Goal: Task Accomplishment & Management: Manage account settings

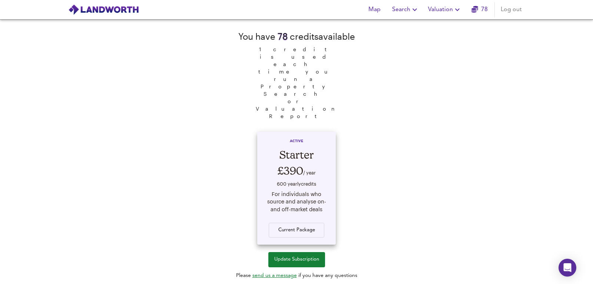
drag, startPoint x: 282, startPoint y: 128, endPoint x: 335, endPoint y: 129, distance: 53.0
click at [335, 132] on div "ACTIVE Starter £390 / year 600 yearly credit s For individuals who source and a…" at bounding box center [296, 188] width 79 height 113
click at [444, 124] on div "You have 78 credit s available 1 credit is used each time you run a Property Se…" at bounding box center [296, 151] width 593 height 264
drag, startPoint x: 285, startPoint y: 127, endPoint x: 315, endPoint y: 127, distance: 30.8
click at [315, 162] on div "£390 / year" at bounding box center [296, 170] width 64 height 17
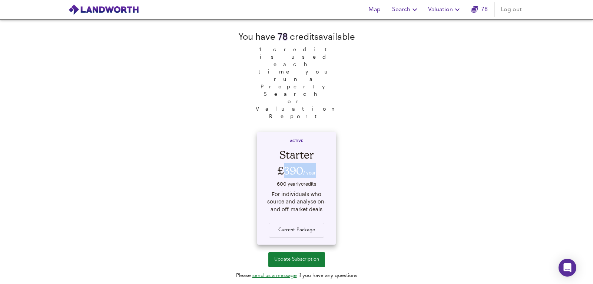
click at [315, 162] on div "£390 / year" at bounding box center [296, 170] width 64 height 17
drag, startPoint x: 312, startPoint y: 125, endPoint x: 279, endPoint y: 128, distance: 33.2
click at [279, 162] on div "£390 / year" at bounding box center [296, 170] width 64 height 17
click at [283, 162] on div "£390 / year" at bounding box center [296, 170] width 64 height 17
drag, startPoint x: 289, startPoint y: 133, endPoint x: 309, endPoint y: 135, distance: 20.1
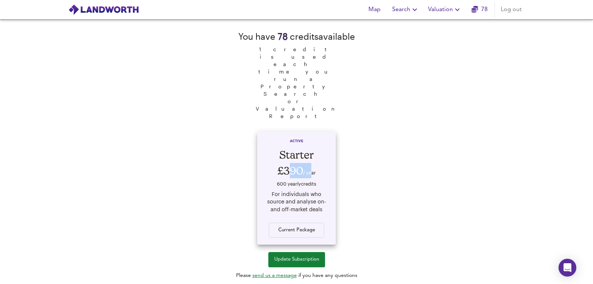
click at [309, 162] on div "£390 / year" at bounding box center [296, 170] width 64 height 17
drag, startPoint x: 285, startPoint y: 133, endPoint x: 318, endPoint y: 150, distance: 37.0
click at [318, 150] on div "ACTIVE Starter £390 / year 600 yearly credit s For individuals who source and a…" at bounding box center [296, 188] width 79 height 113
click at [318, 190] on div "For individuals who source and analyse on- and off-market deals" at bounding box center [296, 201] width 64 height 23
